Goal: Transaction & Acquisition: Purchase product/service

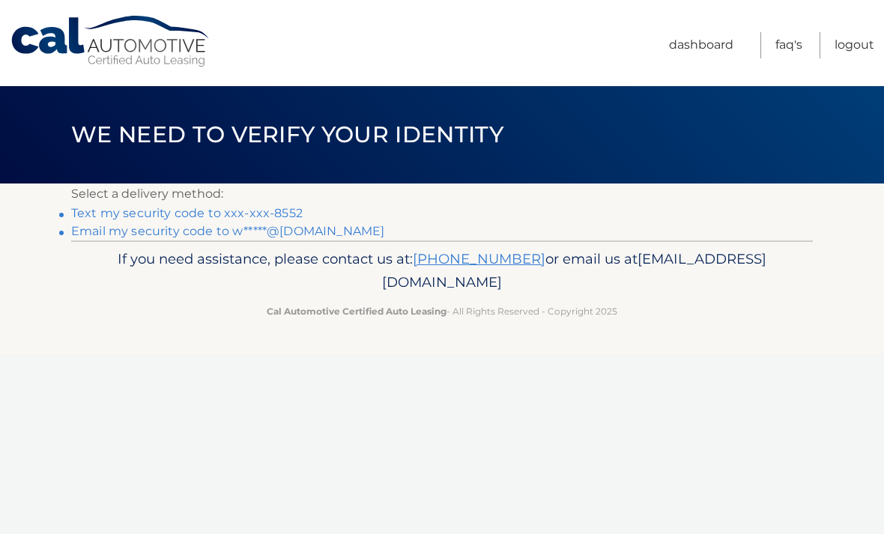
click at [282, 210] on link "Text my security code to xxx-xxx-8552" at bounding box center [186, 213] width 231 height 14
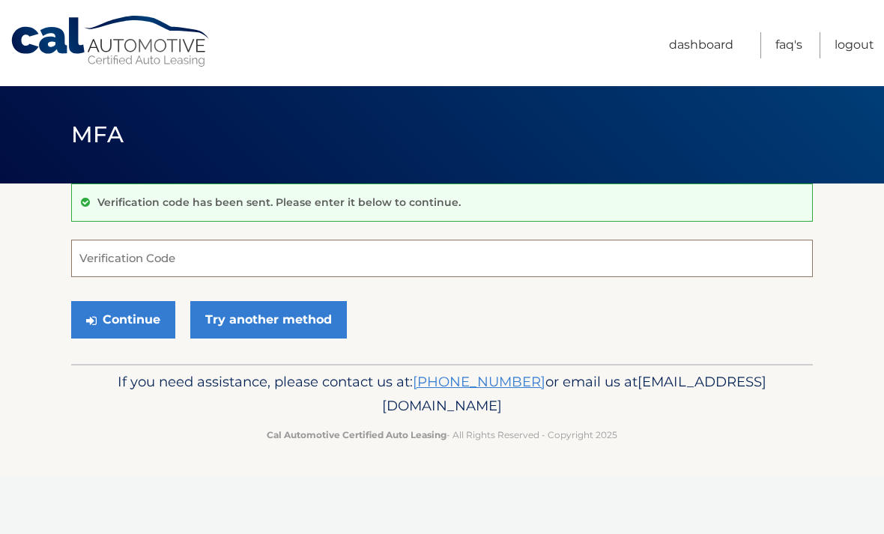
click at [237, 250] on input "Verification Code" at bounding box center [441, 258] width 741 height 37
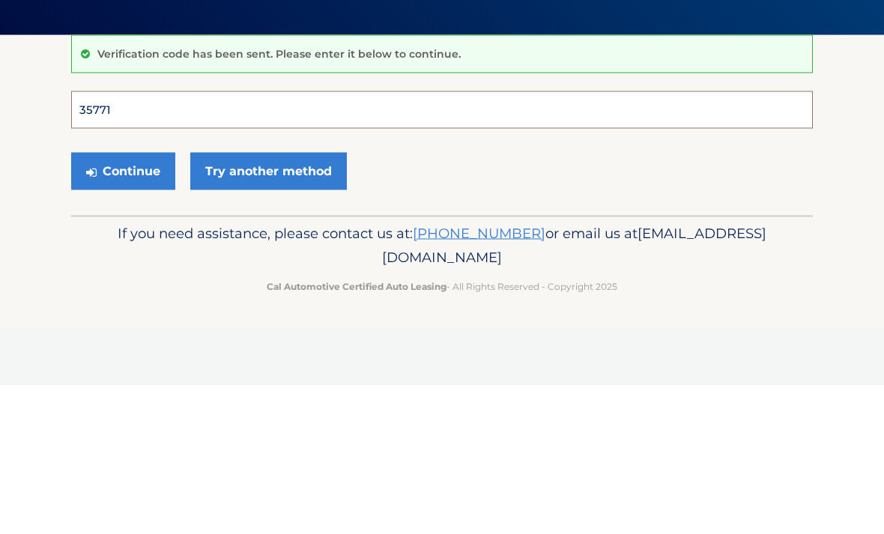
type input "357716"
click at [123, 301] on button "Continue" at bounding box center [123, 319] width 104 height 37
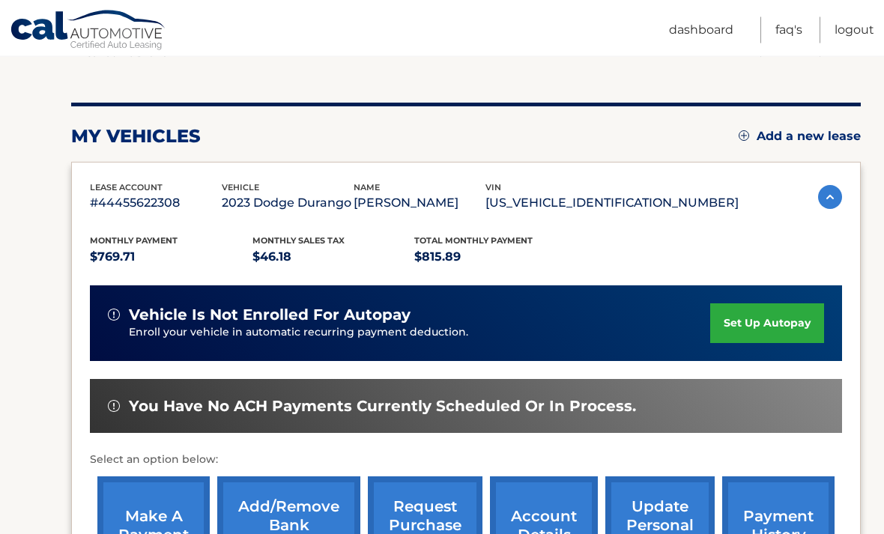
scroll to position [150, 0]
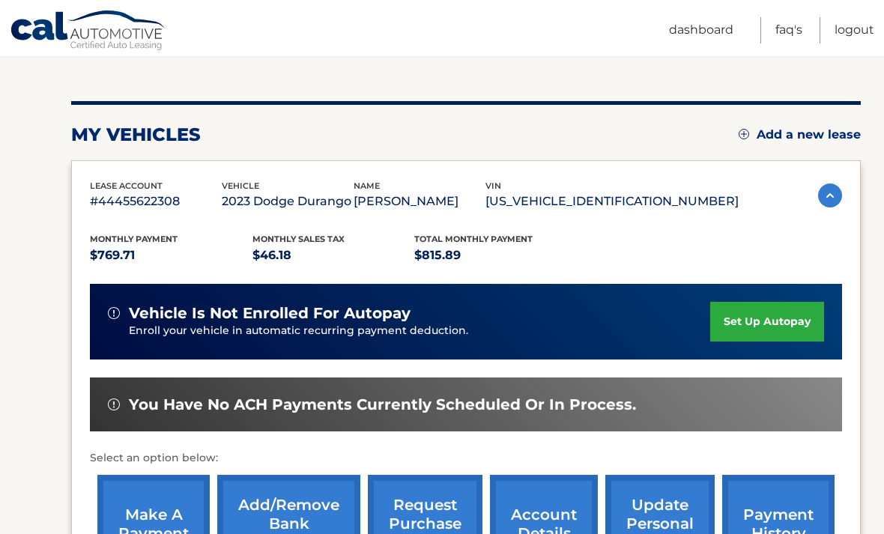
click at [151, 497] on link "make a payment" at bounding box center [153, 524] width 112 height 98
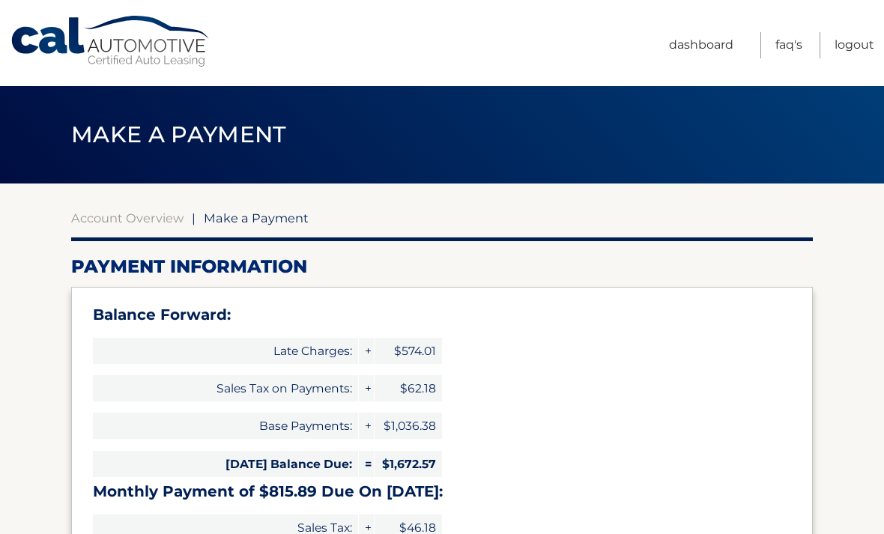
select select "MjEwOTEzOWEtMDczNC00YjcxLTgyYjMtY2MzYjVmMGYzNzFj"
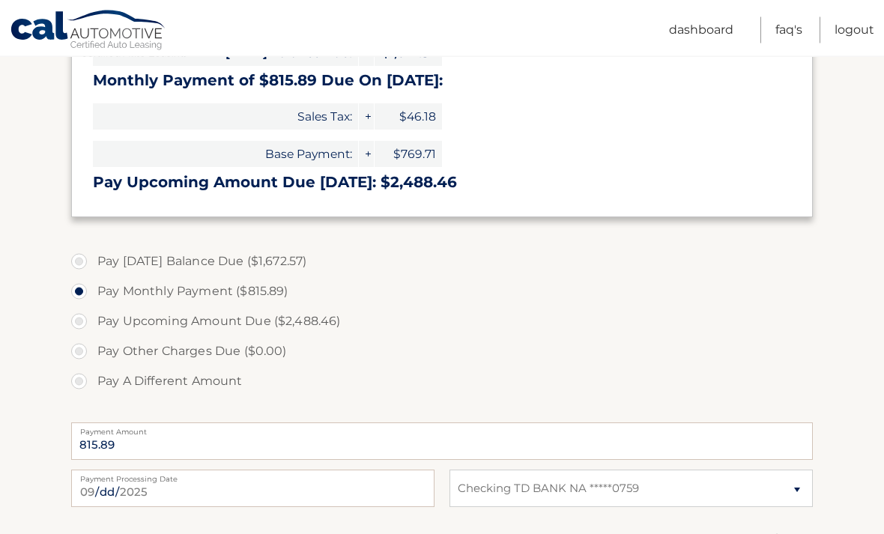
scroll to position [431, 0]
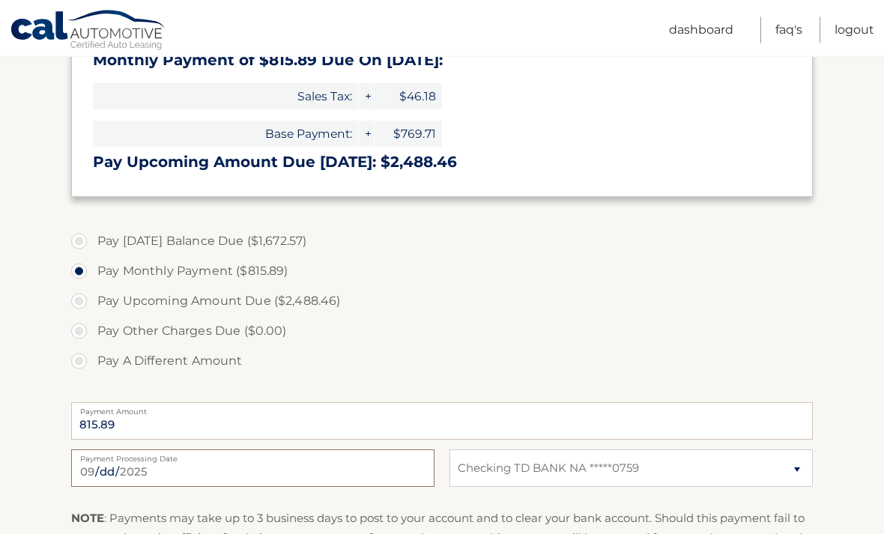
click at [333, 474] on input "2025-09-02" at bounding box center [252, 468] width 363 height 37
type input "2025-09-11"
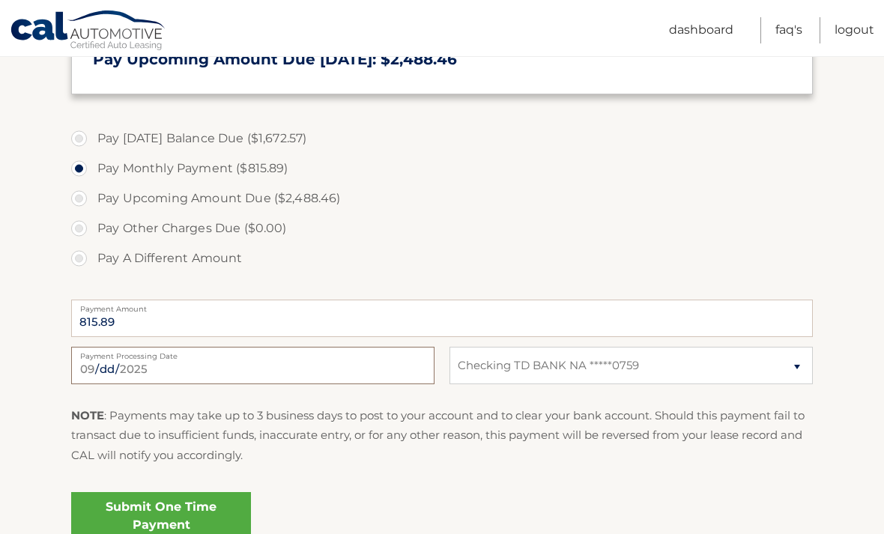
scroll to position [570, 0]
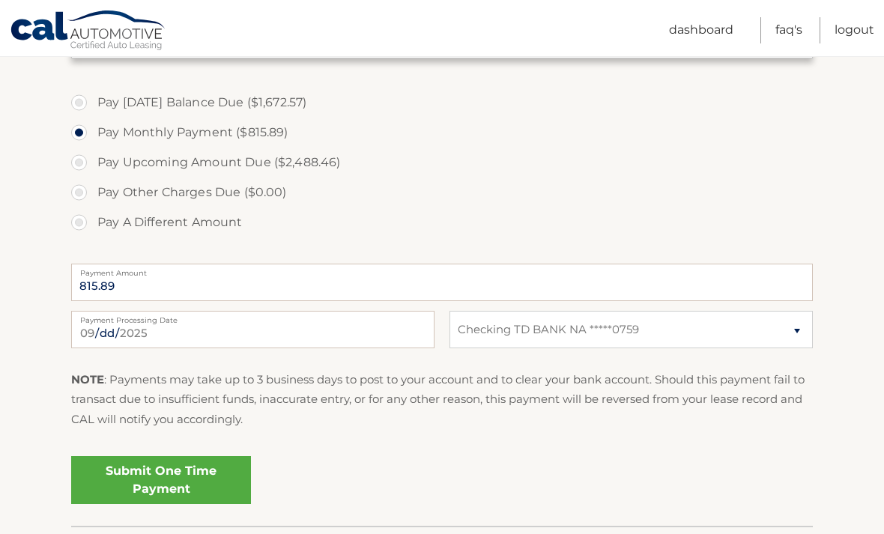
click at [184, 478] on link "Submit One Time Payment" at bounding box center [161, 480] width 180 height 48
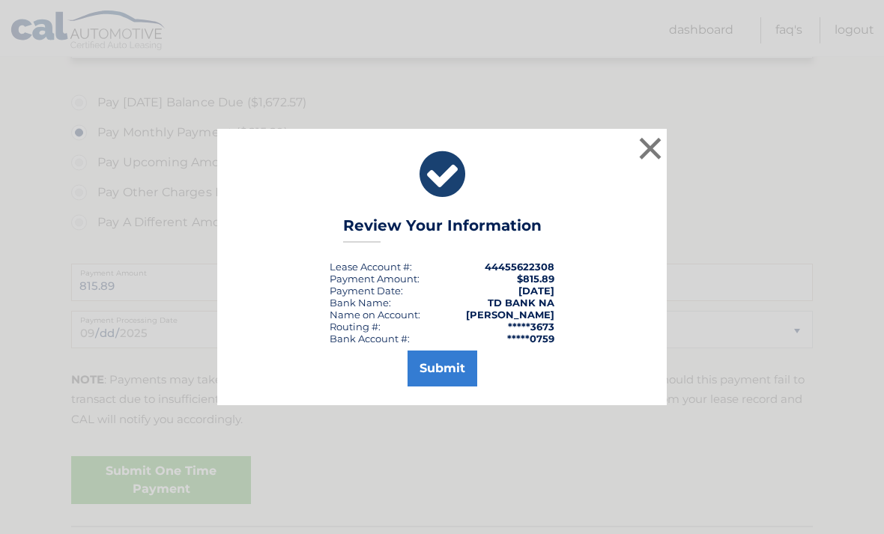
click at [451, 386] on button "Submit" at bounding box center [442, 369] width 70 height 36
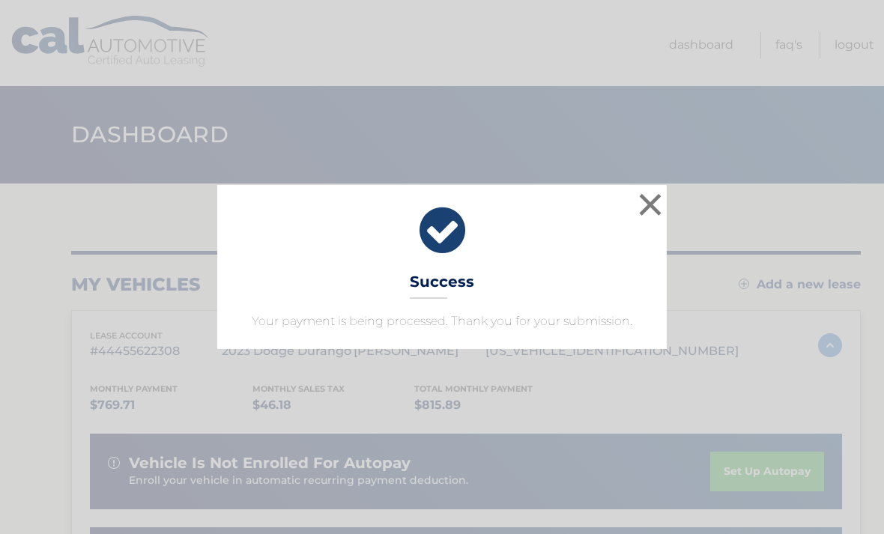
click at [656, 204] on button "×" at bounding box center [650, 204] width 30 height 30
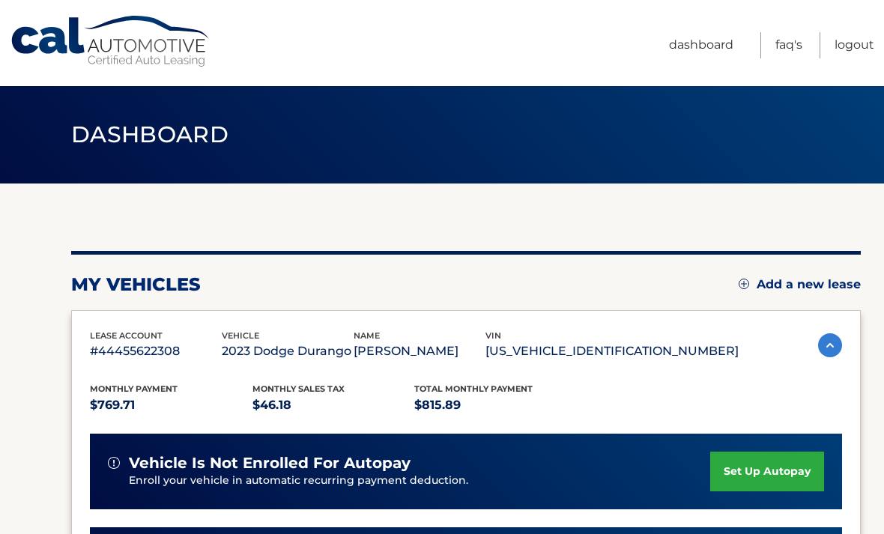
click at [867, 50] on link "Logout" at bounding box center [854, 45] width 40 height 26
